Goal: Task Accomplishment & Management: Complete application form

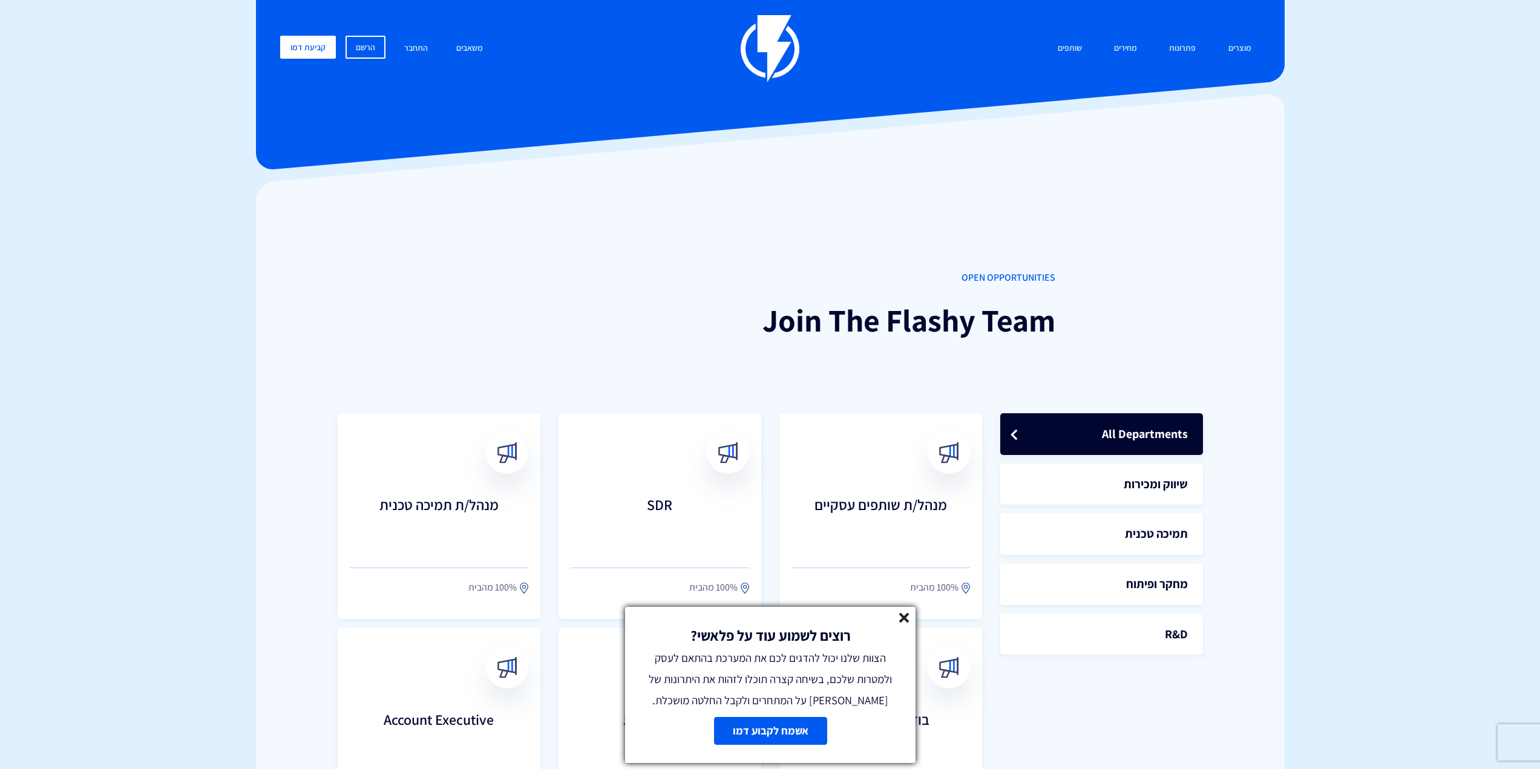
click at [906, 623] on icon at bounding box center [904, 618] width 10 height 10
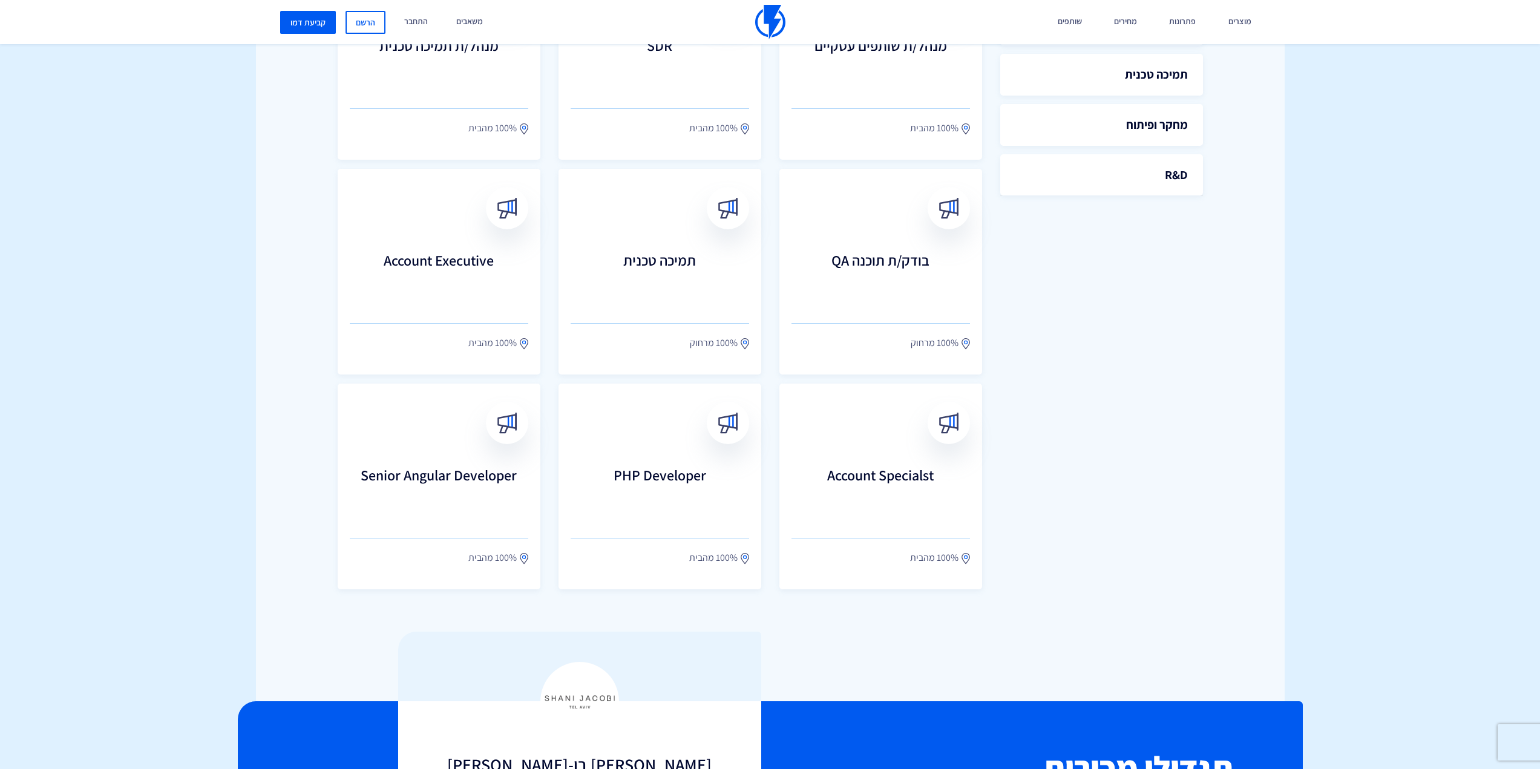
scroll to position [484, 0]
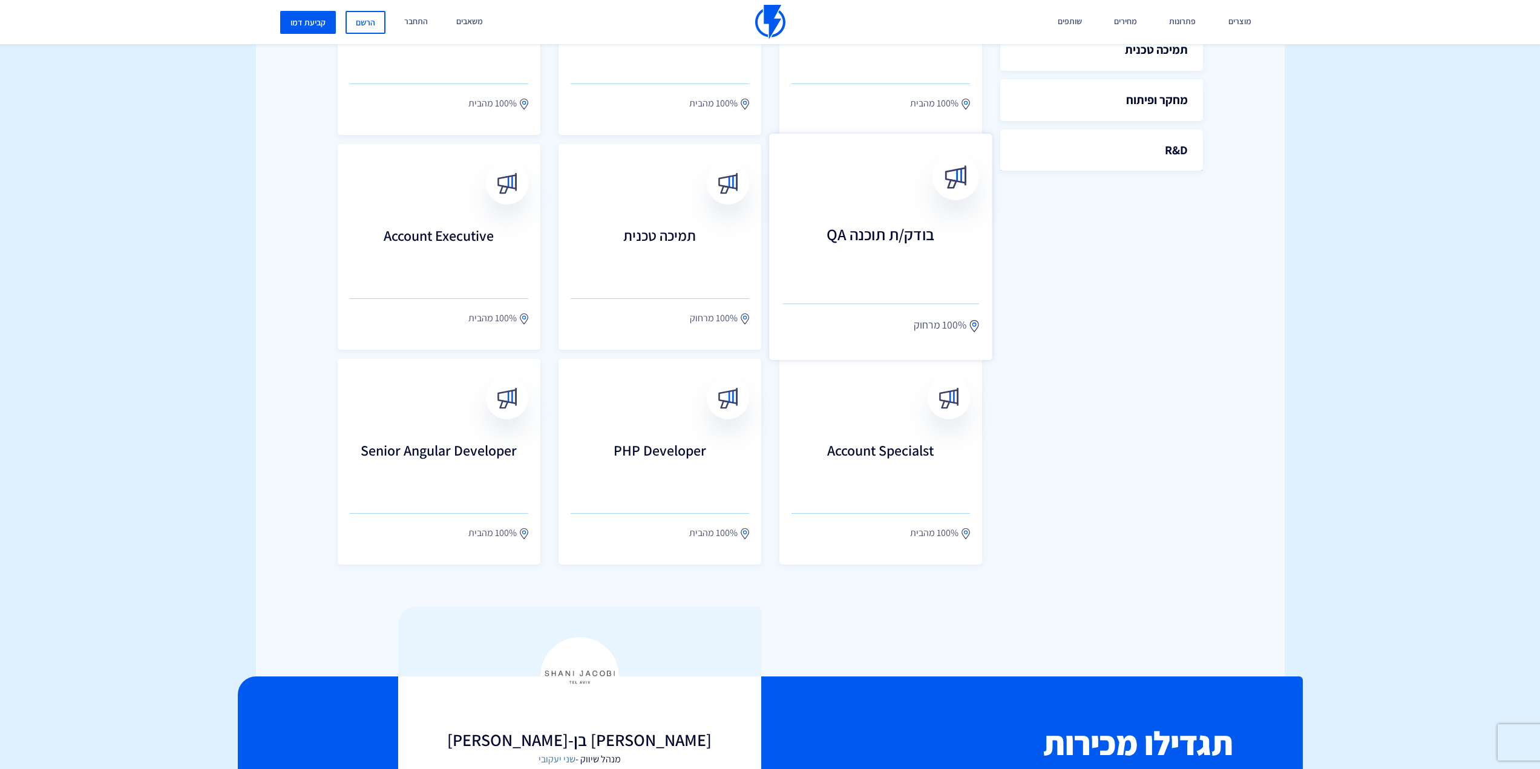
click at [851, 242] on h3 "בודק/ת תוכנה QA" at bounding box center [880, 252] width 197 height 53
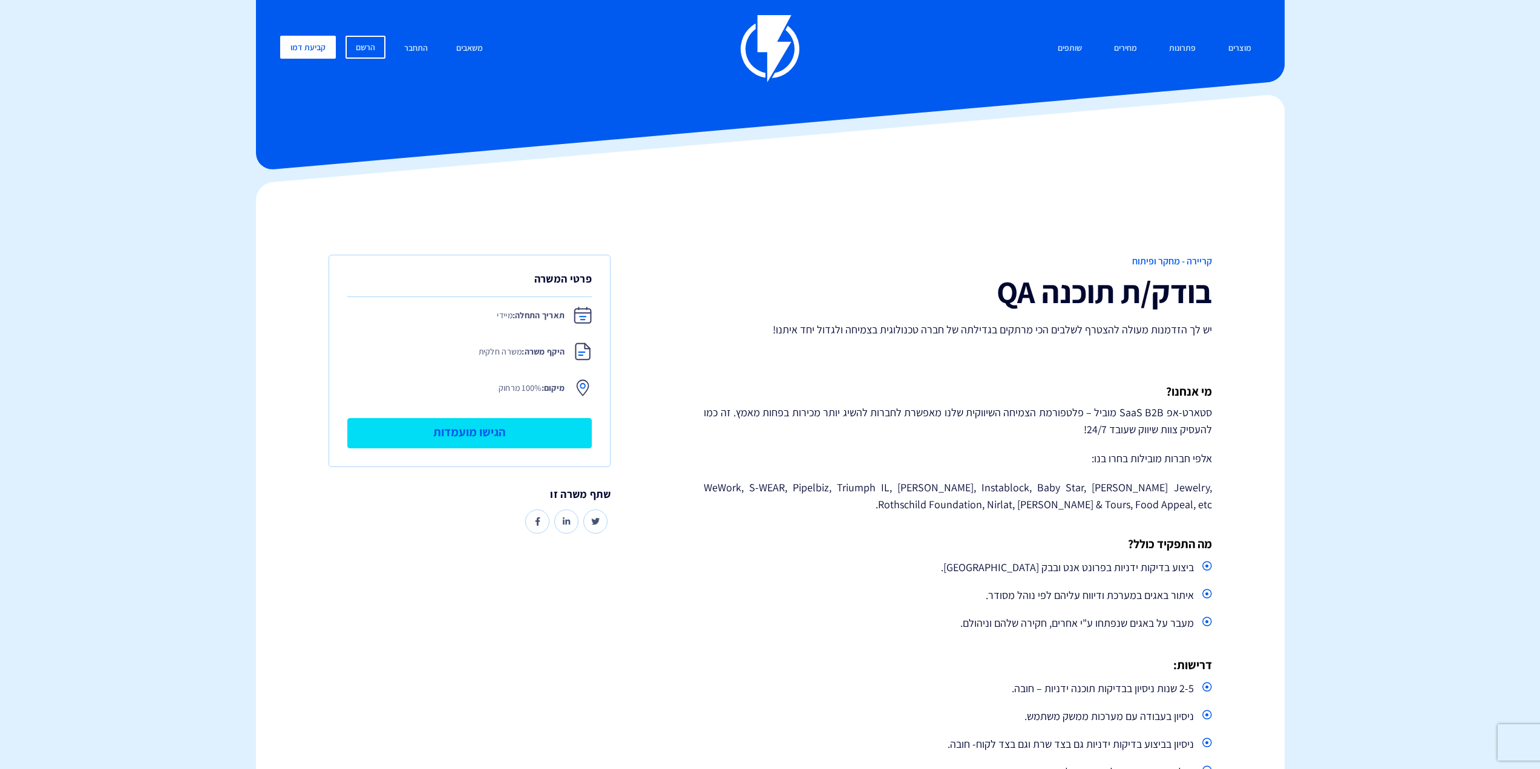
click at [519, 438] on link "הגישו מועמדות" at bounding box center [469, 433] width 245 height 30
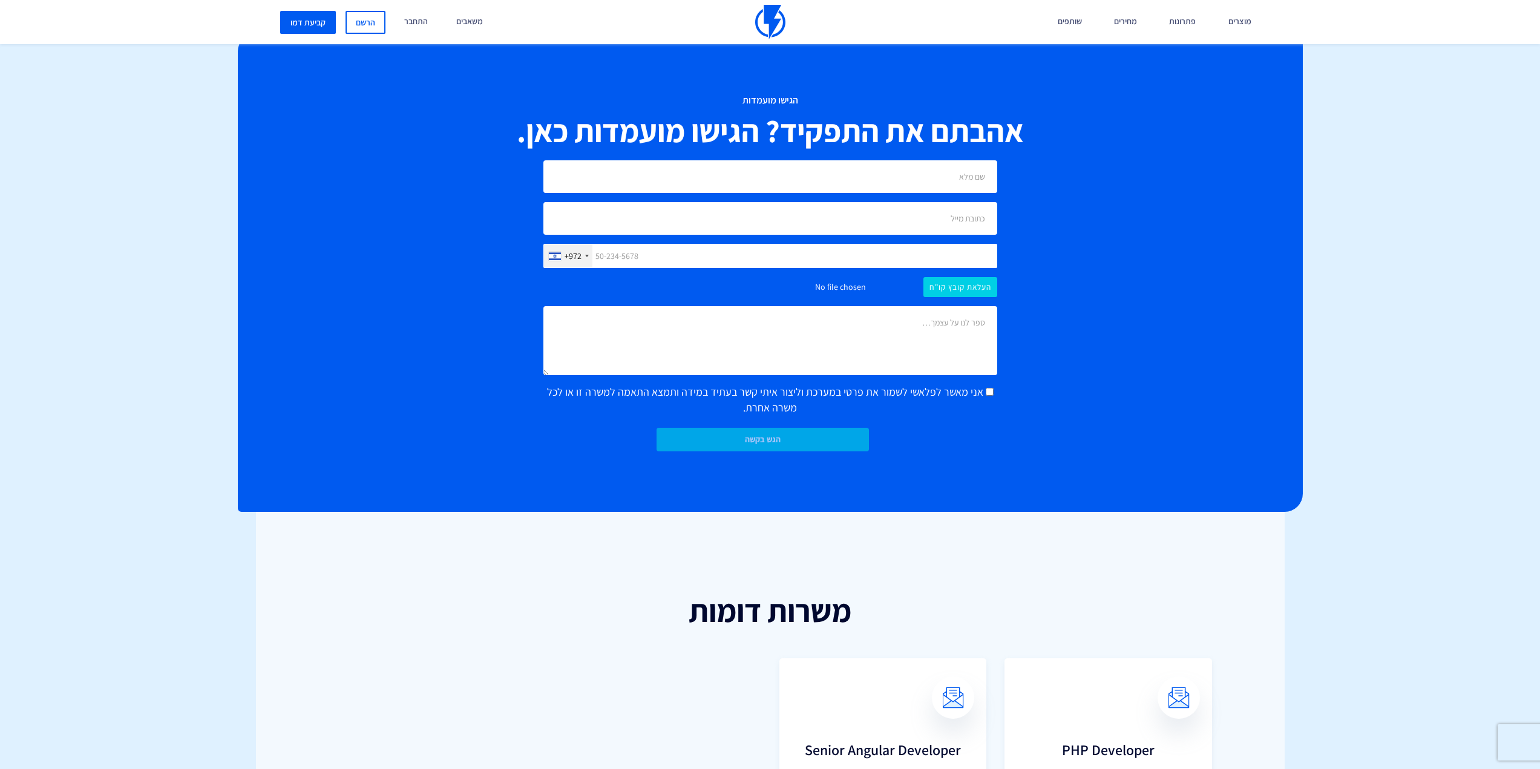
scroll to position [983, 0]
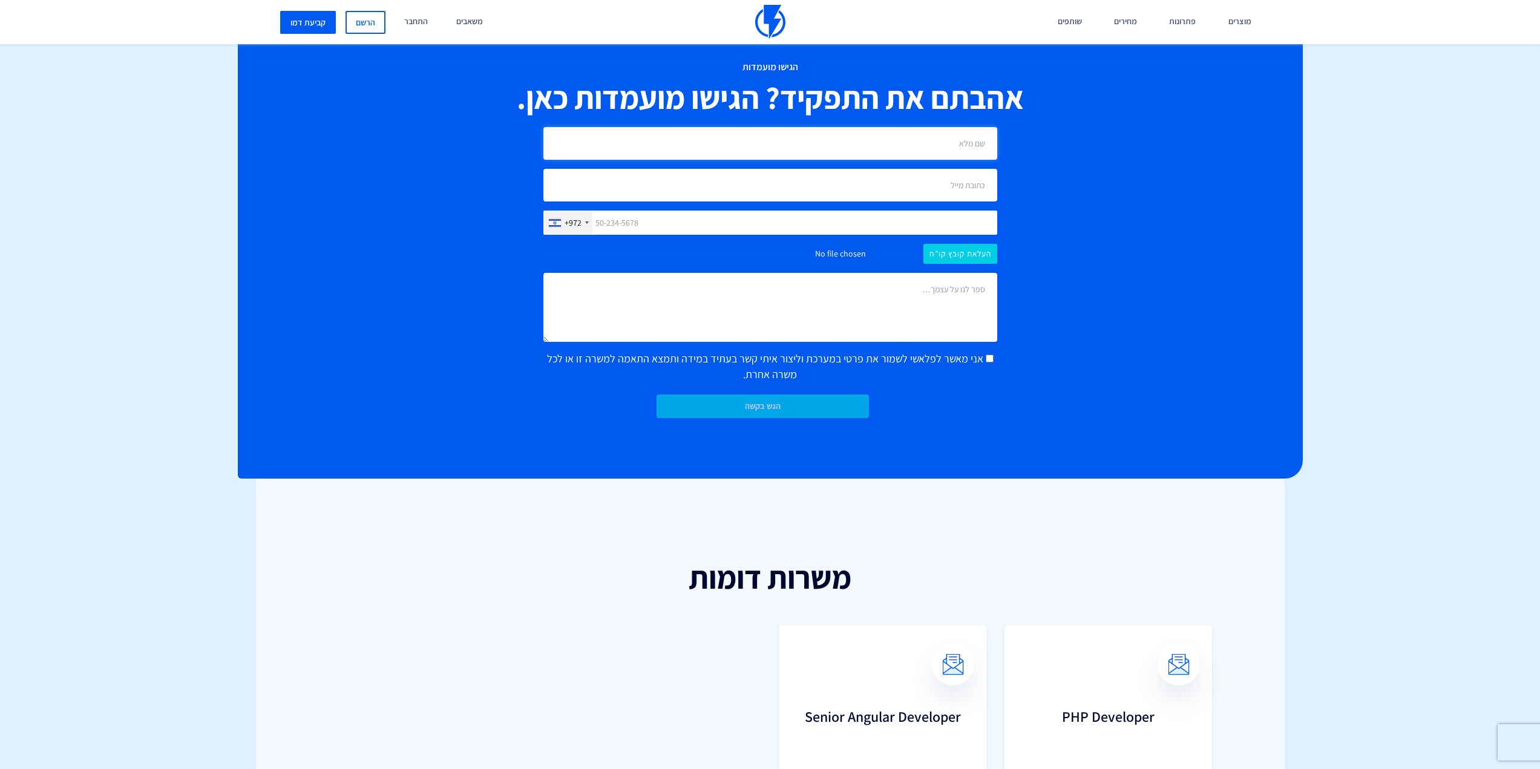
click at [879, 148] on input "text" at bounding box center [770, 143] width 454 height 33
type input "n"
type input "[PERSON_NAME]"
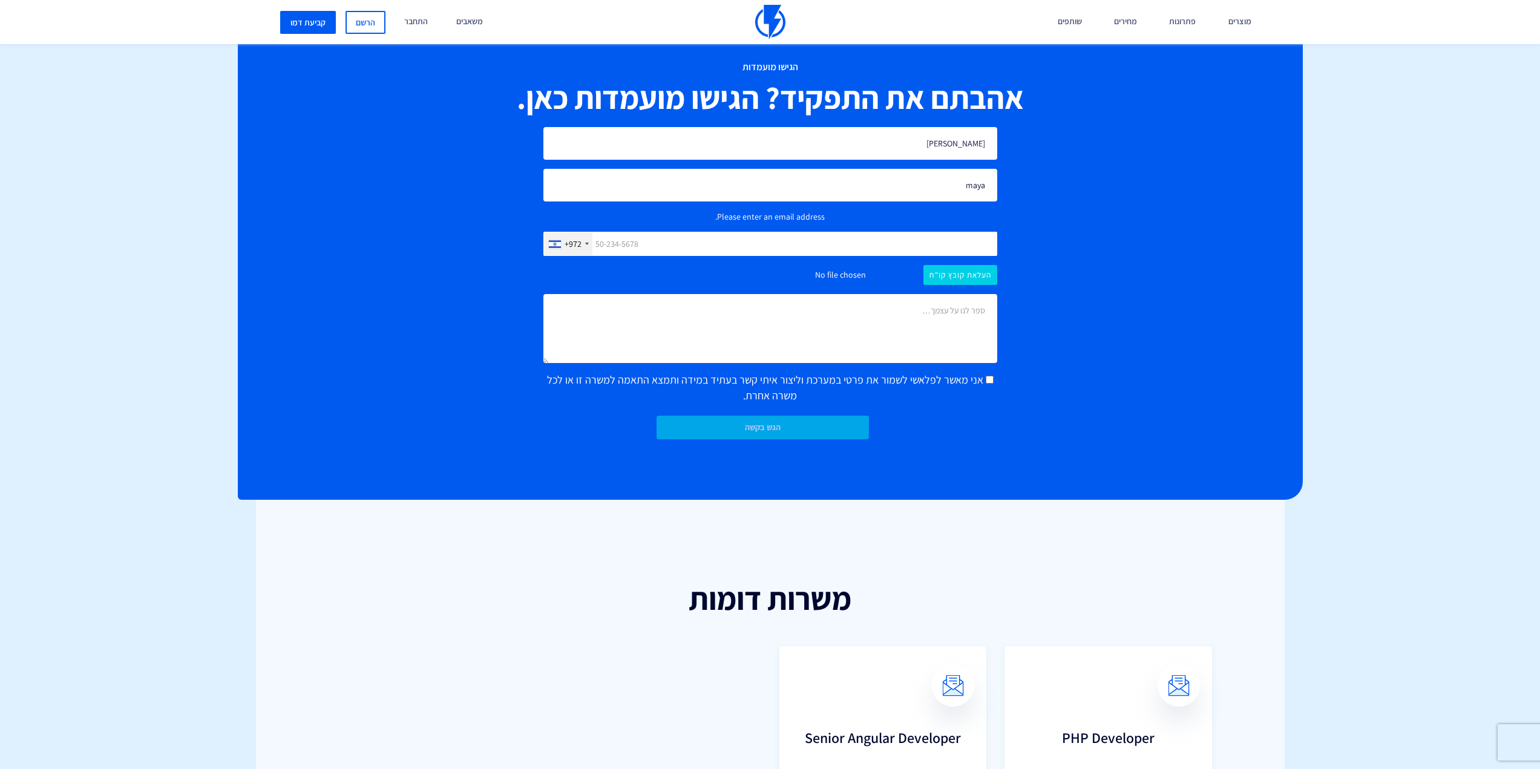
scroll to position [1004, 0]
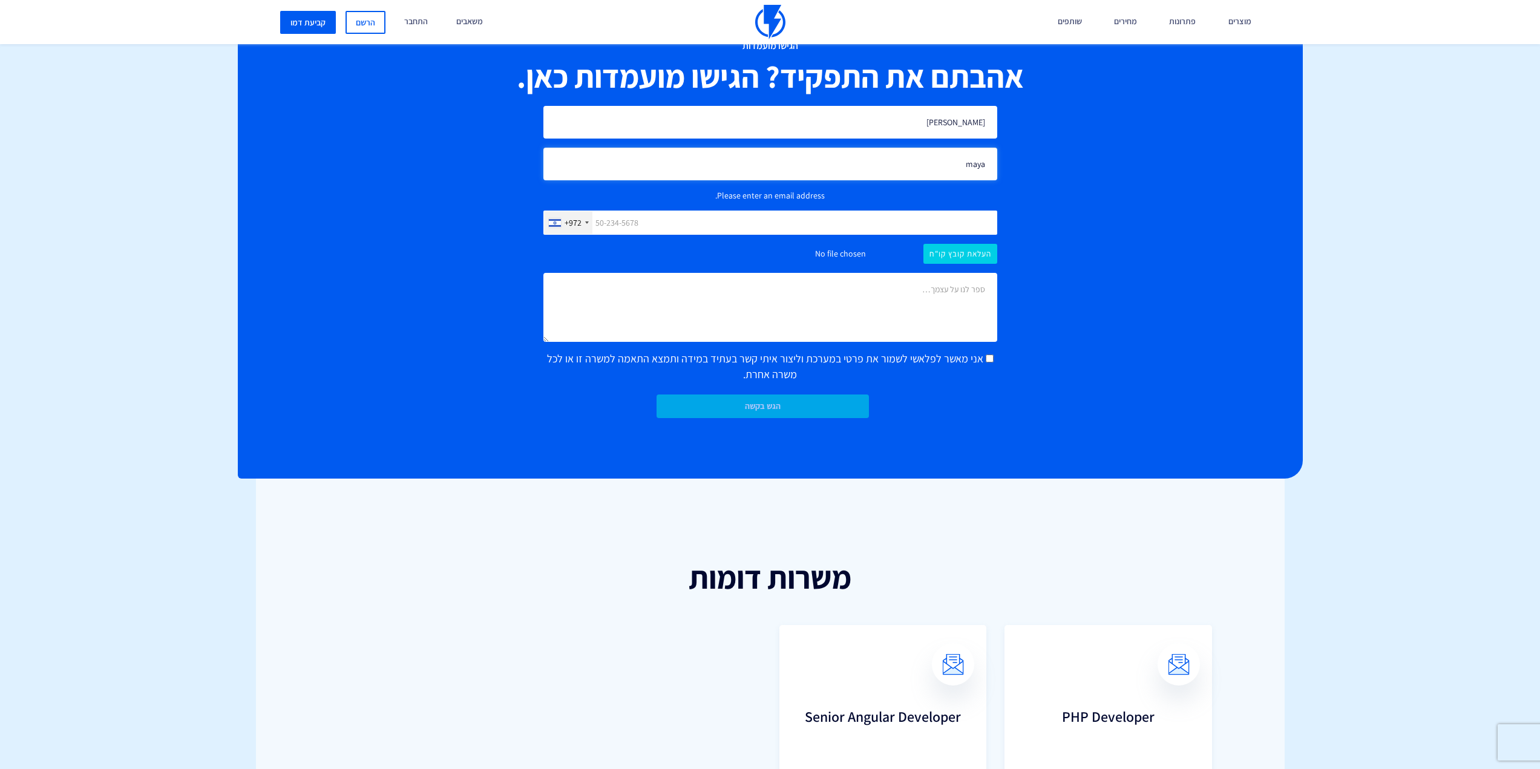
type input "[EMAIL_ADDRESS][DOMAIN_NAME]"
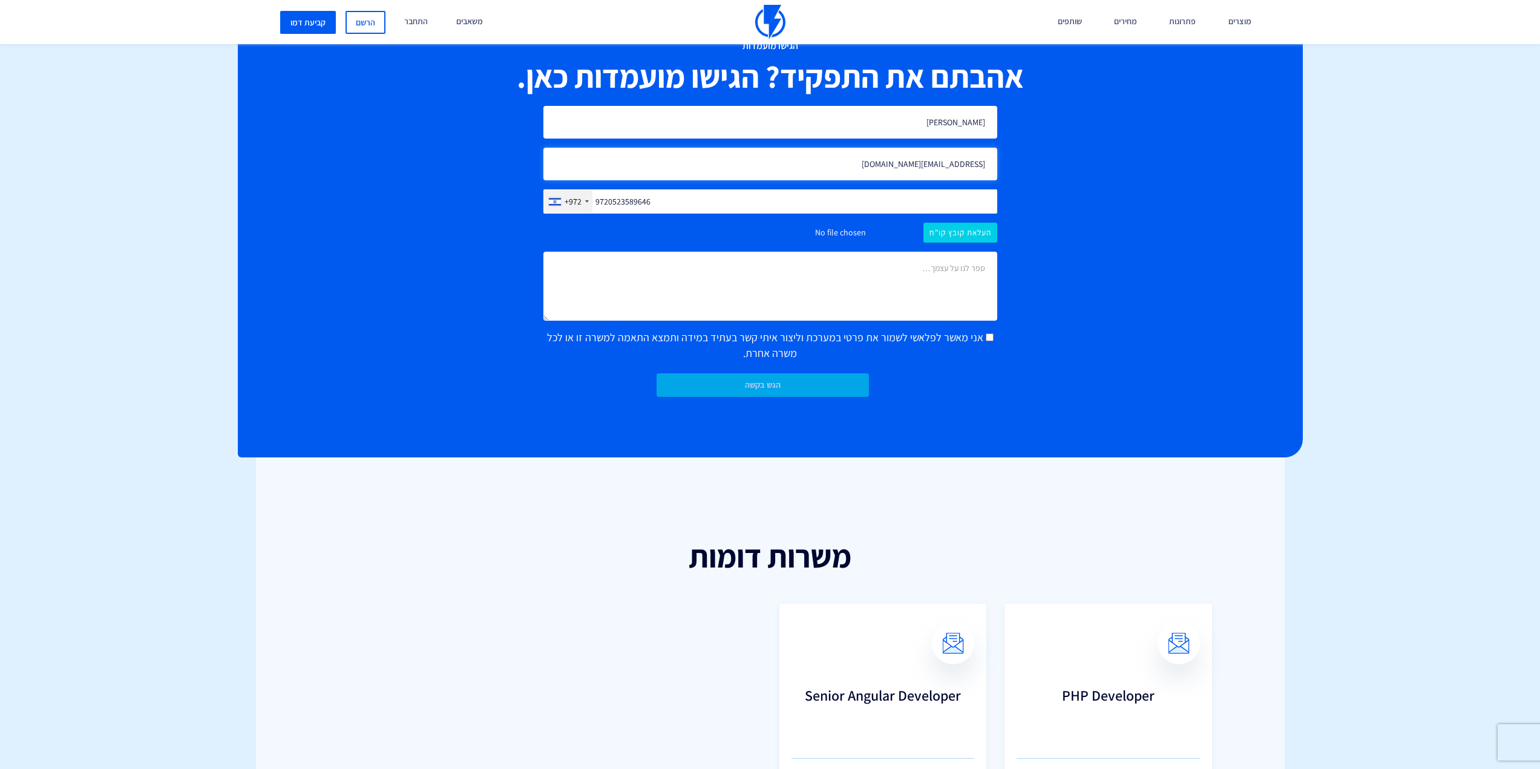
scroll to position [983, 0]
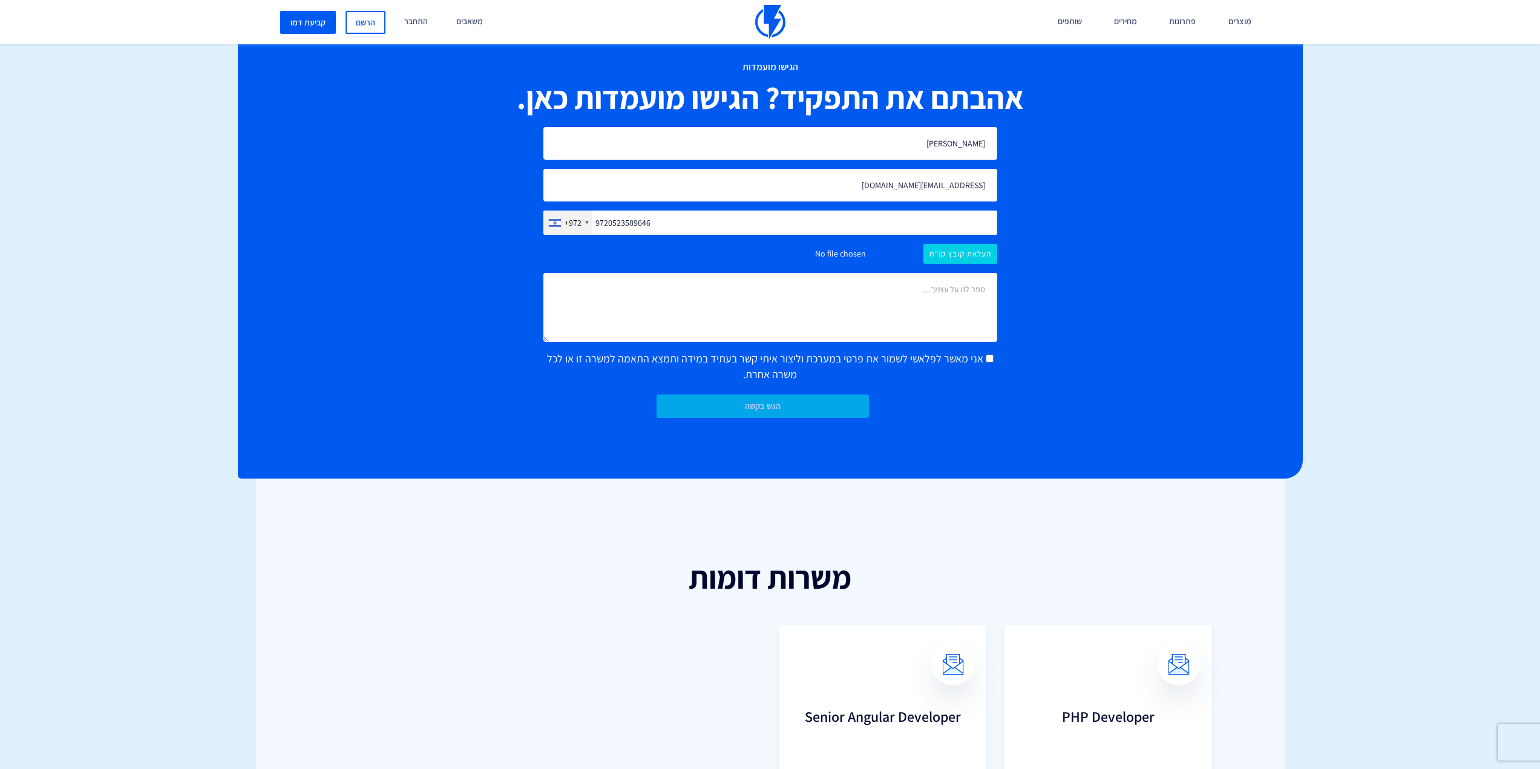
drag, startPoint x: 608, startPoint y: 222, endPoint x: 577, endPoint y: 223, distance: 30.9
click at [577, 223] on div "+972 [GEOGRAPHIC_DATA] +1 [GEOGRAPHIC_DATA] +44 [GEOGRAPHIC_DATA] (‫[GEOGRAPHIC…" at bounding box center [770, 223] width 454 height 24
type input "0523589646"
click at [1124, 214] on div "הגישו מועמדות אהבתם את התפקיד? הגישו מועמדות כאן. מיה משה [EMAIL_ADDRESS][DOMAI…" at bounding box center [770, 239] width 1065 height 478
click at [960, 252] on input "file" at bounding box center [770, 254] width 454 height 20
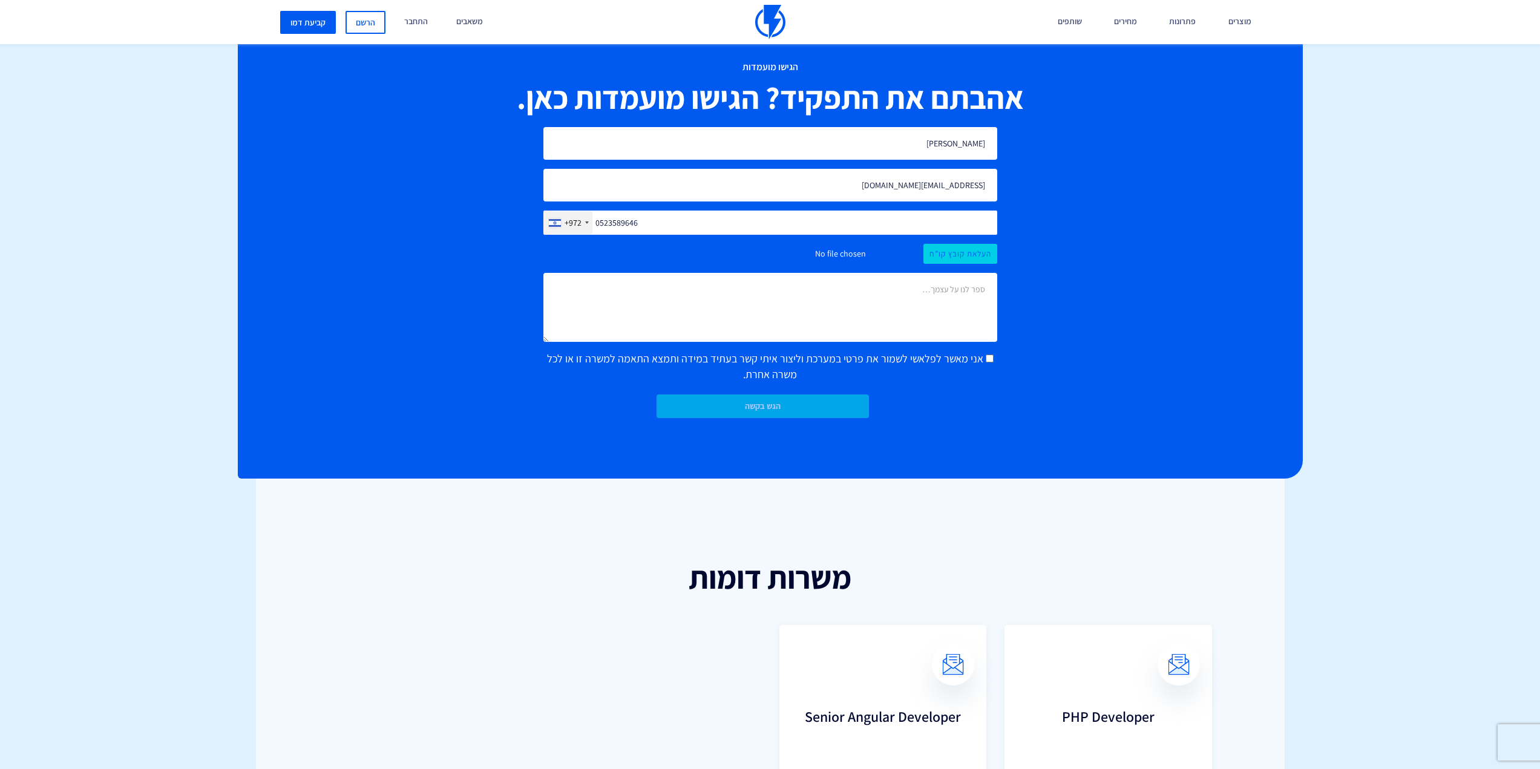
type input "C:\fakepath\Maya Moshe CV.pdf"
click at [986, 359] on input "אני מאשר לפלאשי לשמור את פרטי במערכת וליצור איתי קשר בעתיד במידה ותמצא התאמה למ…" at bounding box center [990, 359] width 8 height 8
checkbox input "true"
click at [764, 407] on input "הגש בקשה" at bounding box center [763, 407] width 212 height 24
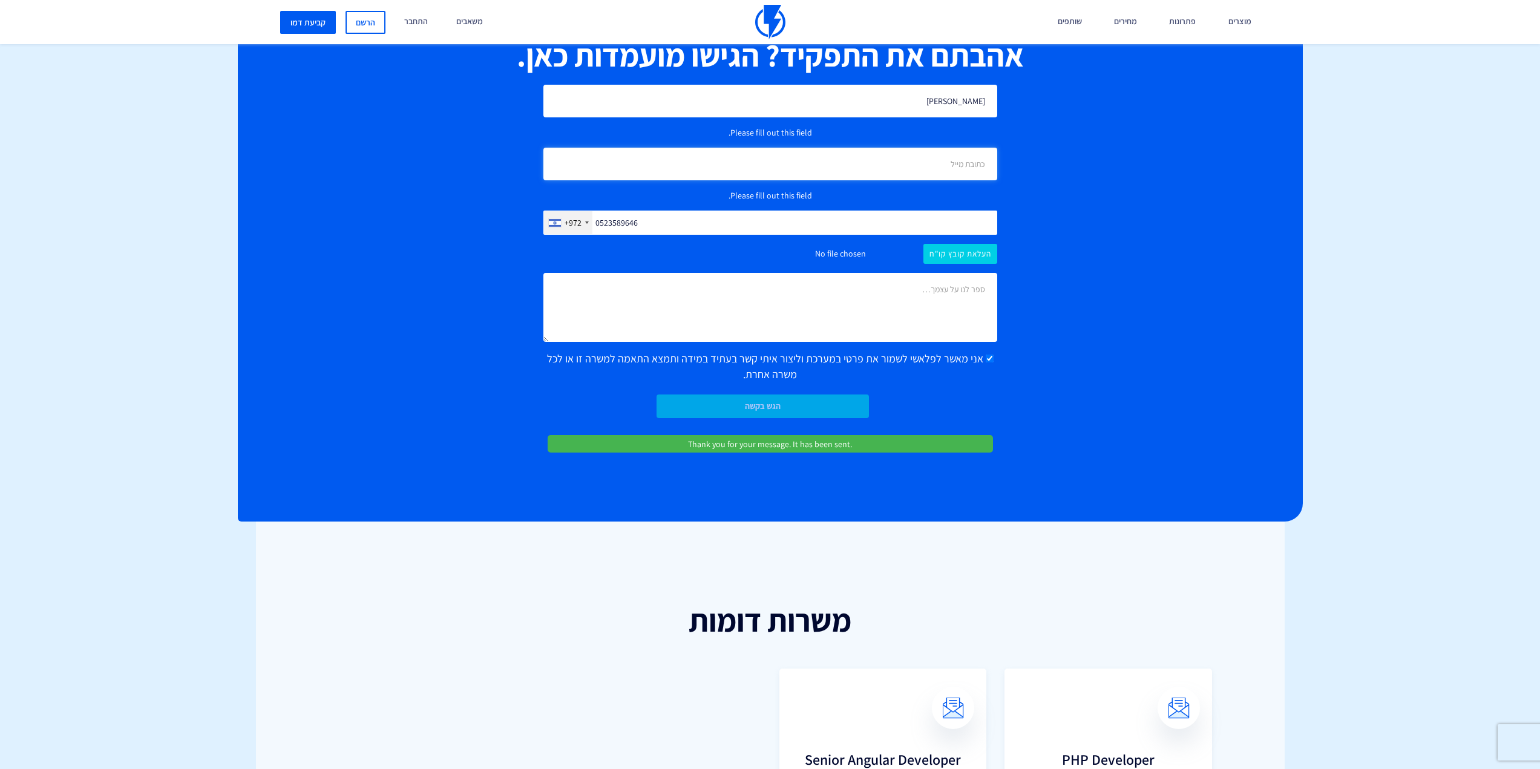
scroll to position [1068, 0]
